Goal: Obtain resource: Download file/media

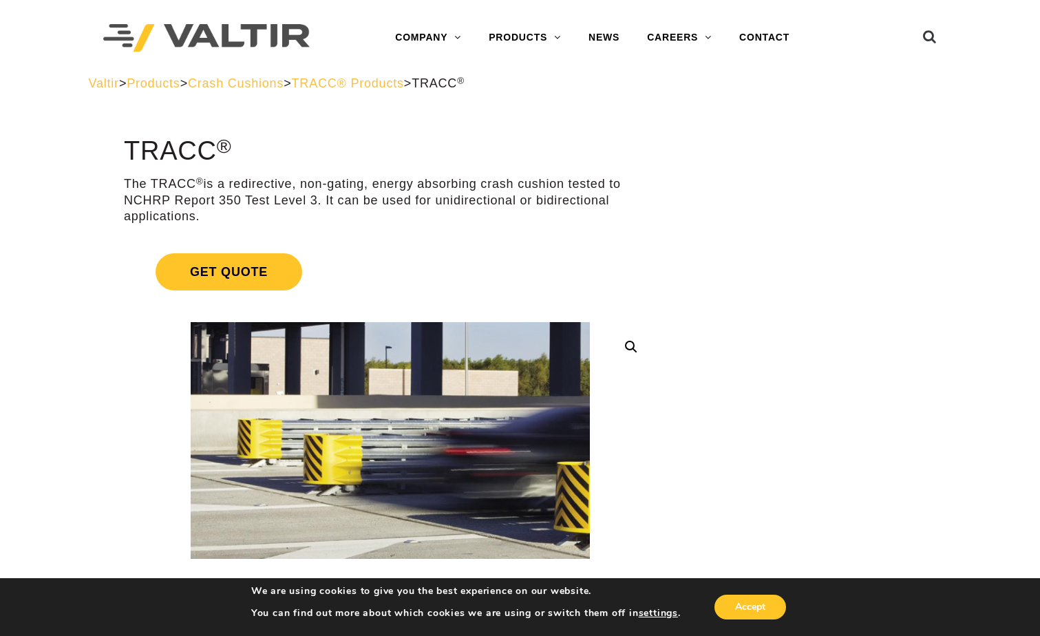
click at [276, 86] on span "Crash Cushions" at bounding box center [236, 83] width 96 height 14
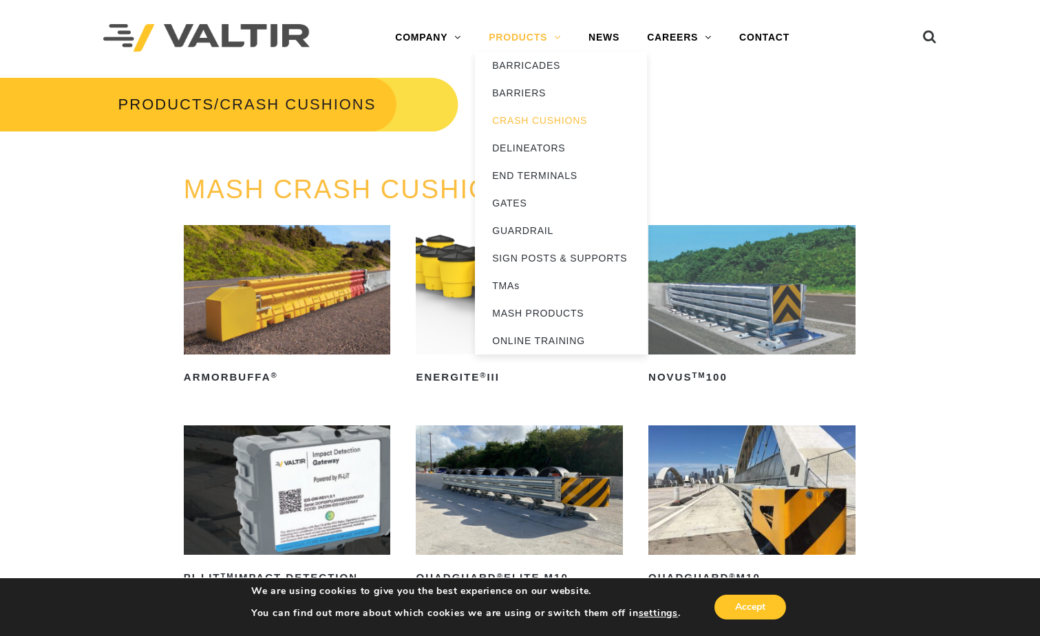
click at [538, 37] on link "PRODUCTS" at bounding box center [525, 38] width 100 height 28
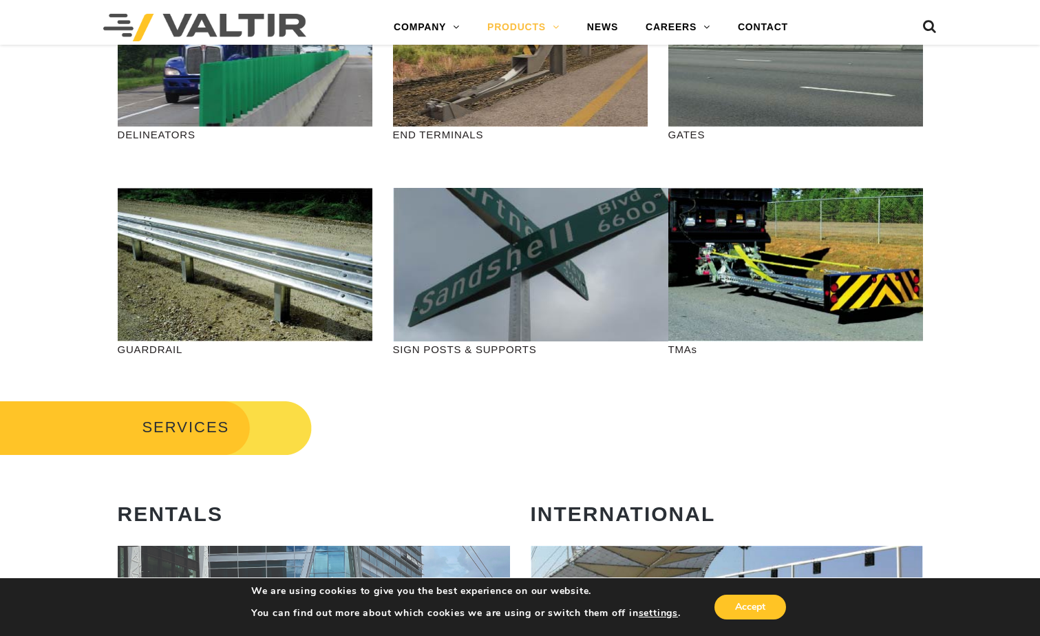
scroll to position [413, 0]
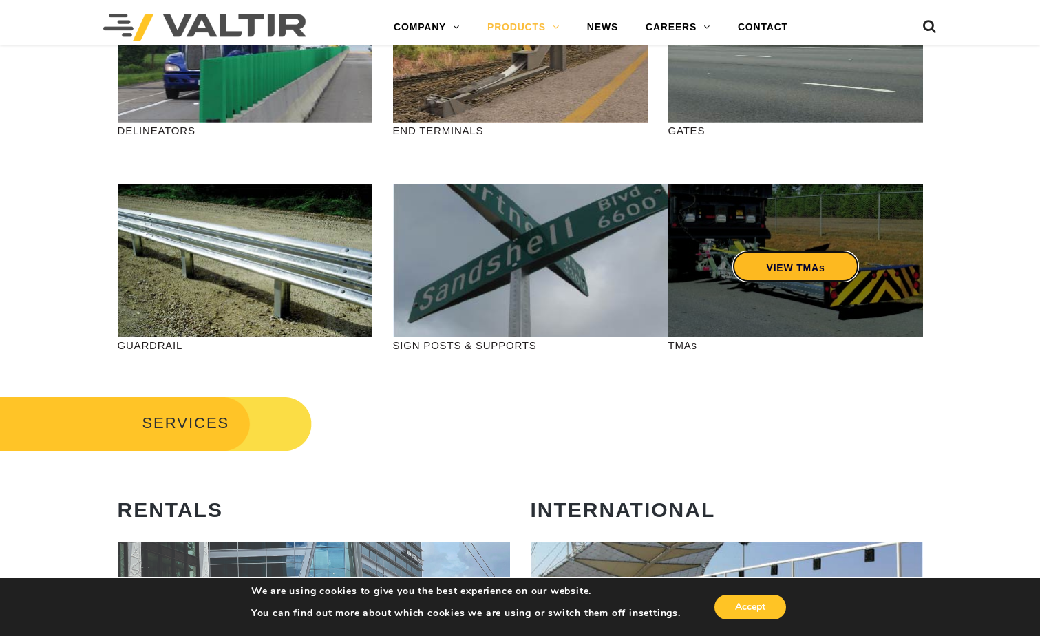
click at [788, 268] on link "VIEW TMAs" at bounding box center [795, 267] width 127 height 32
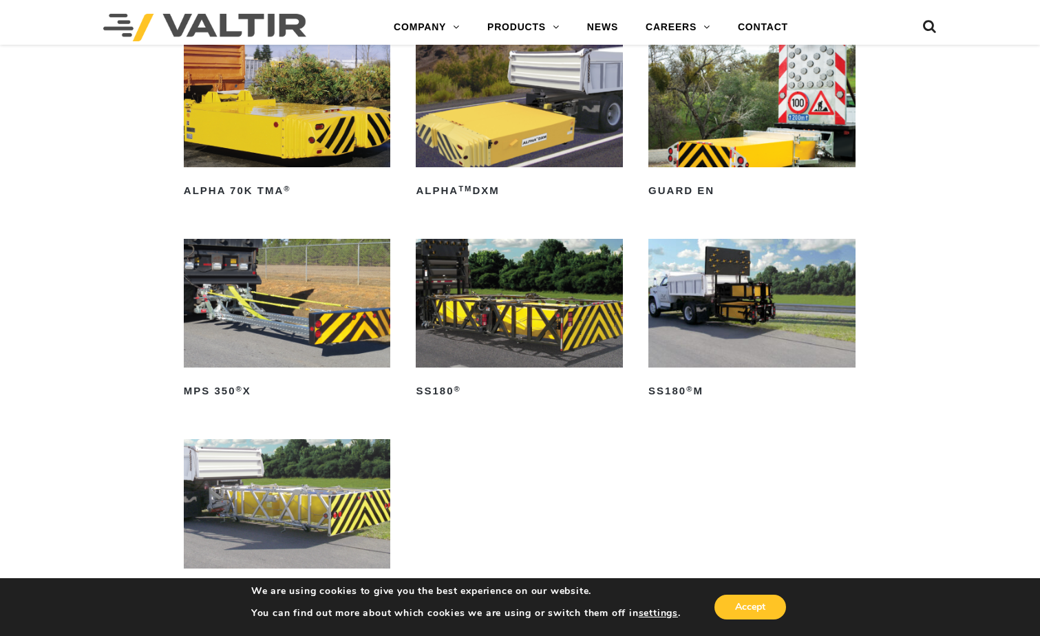
scroll to position [689, 0]
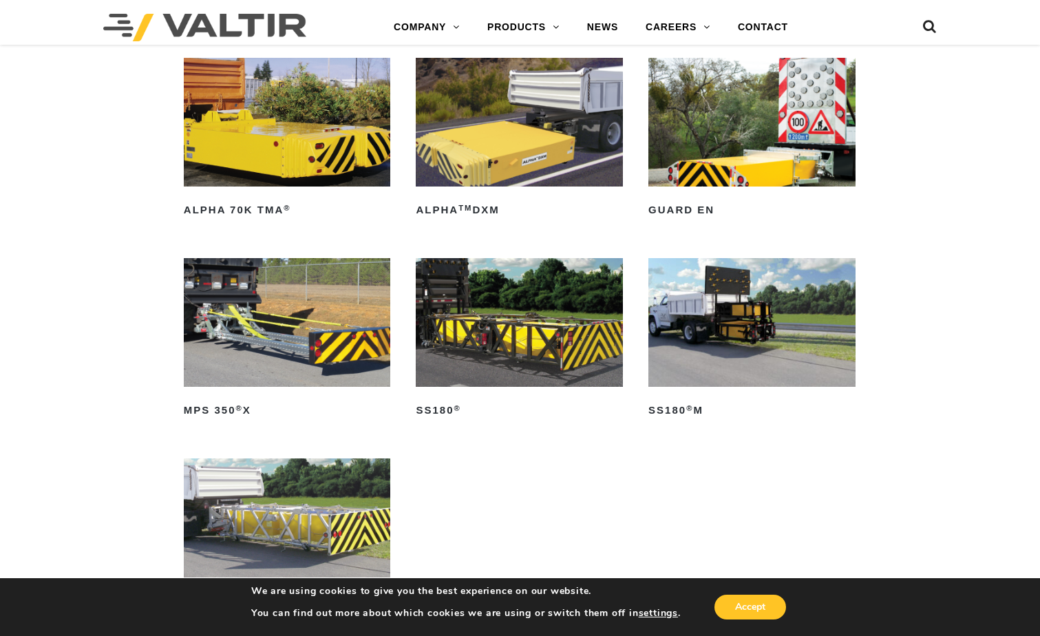
click at [261, 349] on img at bounding box center [287, 322] width 207 height 129
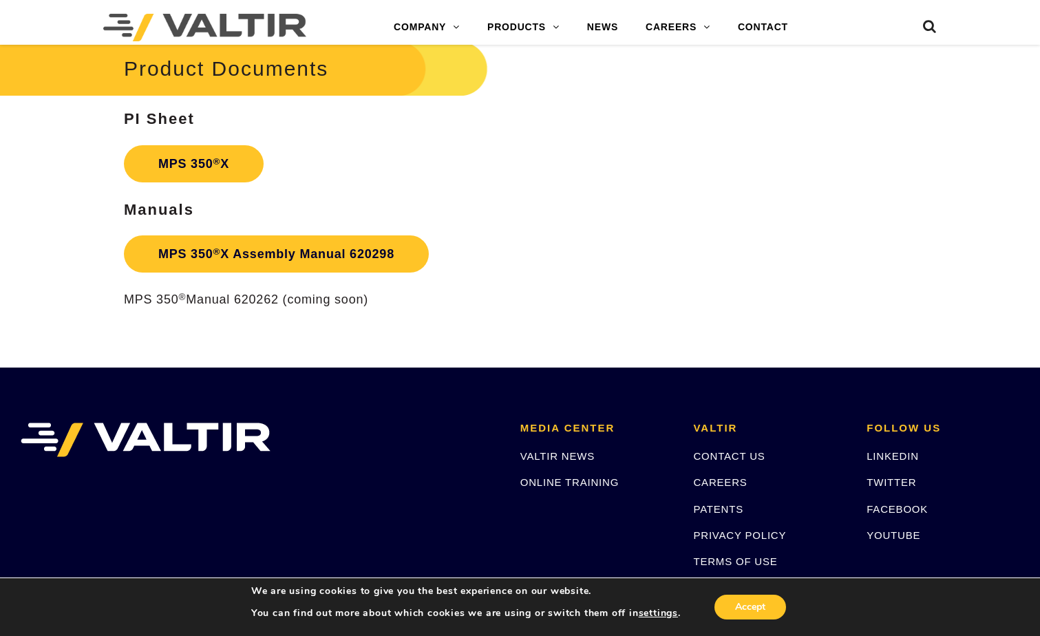
scroll to position [2272, 0]
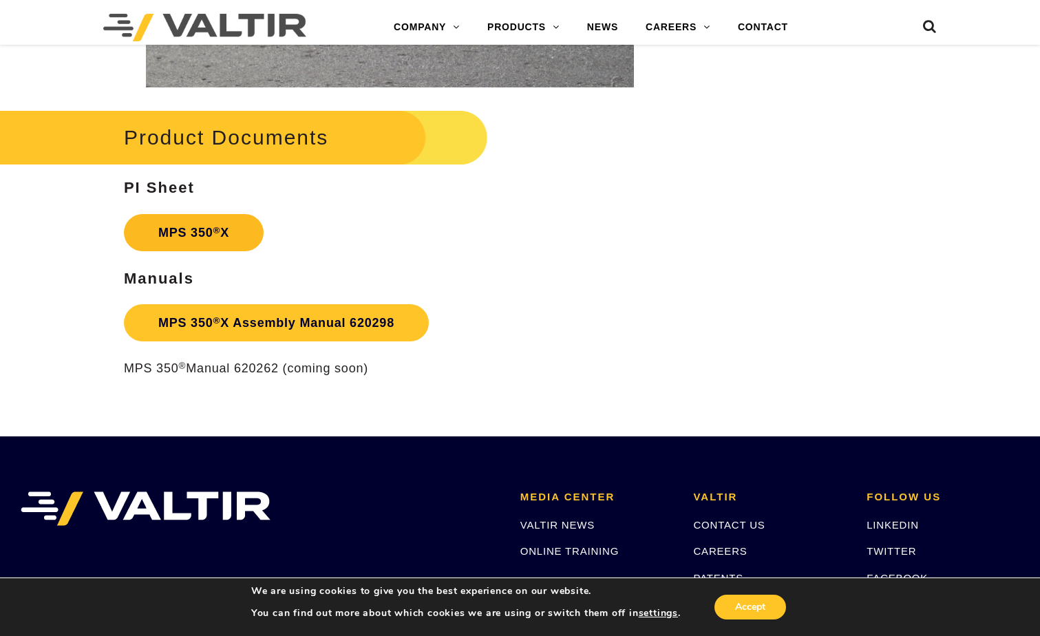
click at [207, 233] on strong "MPS 350 ® X" at bounding box center [193, 233] width 71 height 14
click at [227, 143] on h2 "Product Documents" at bounding box center [228, 137] width 521 height 64
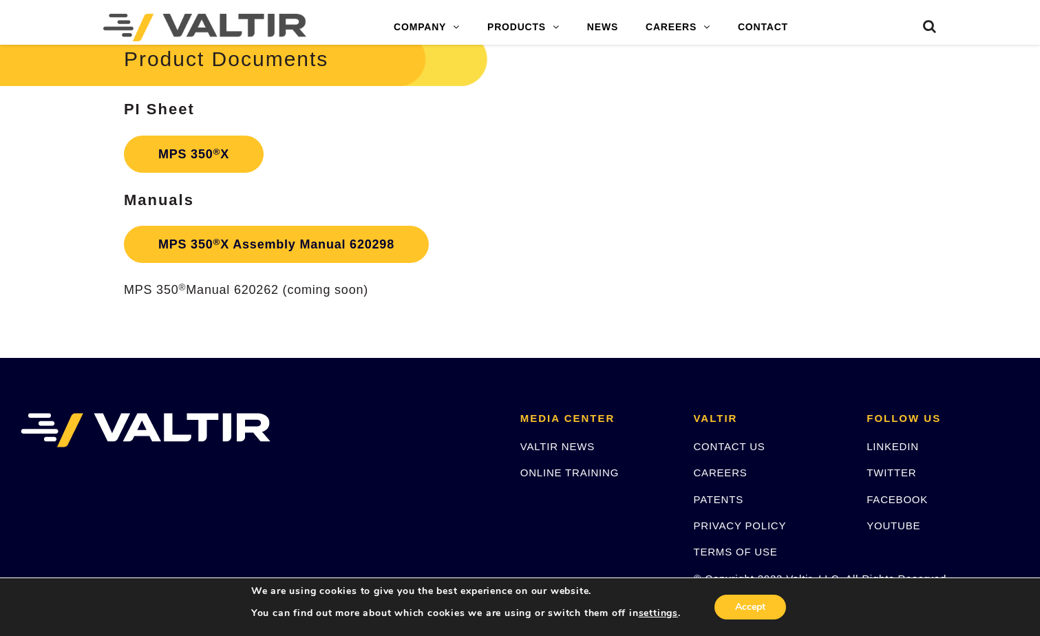
scroll to position [2348, 0]
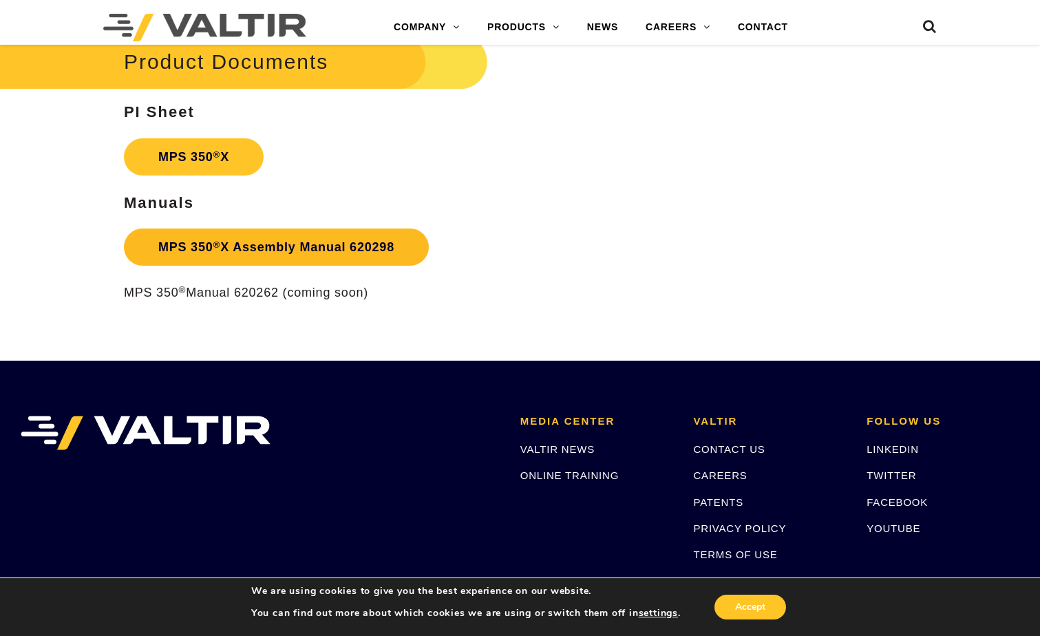
click at [248, 251] on link "MPS 350 ® X Assembly Manual 620298" at bounding box center [276, 247] width 305 height 37
